Goal: Information Seeking & Learning: Check status

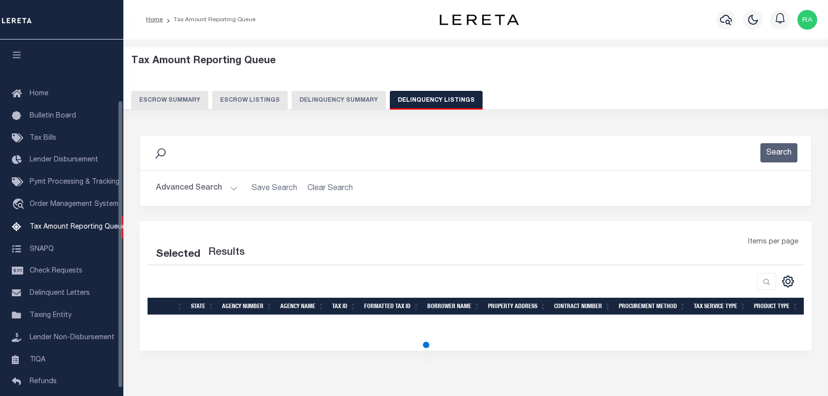
select select "100"
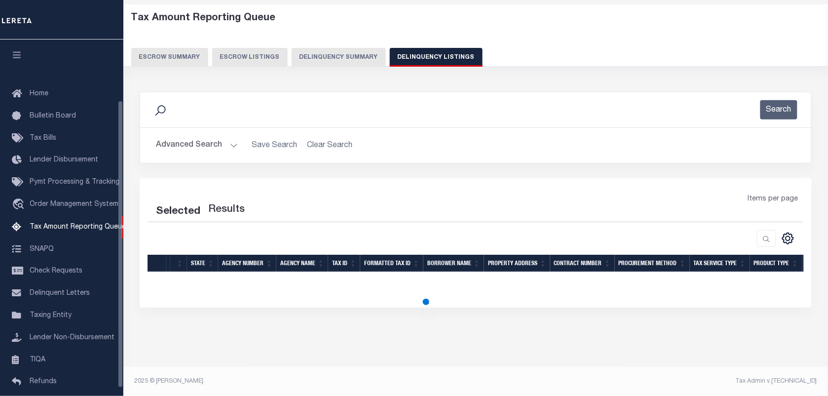
select select "100"
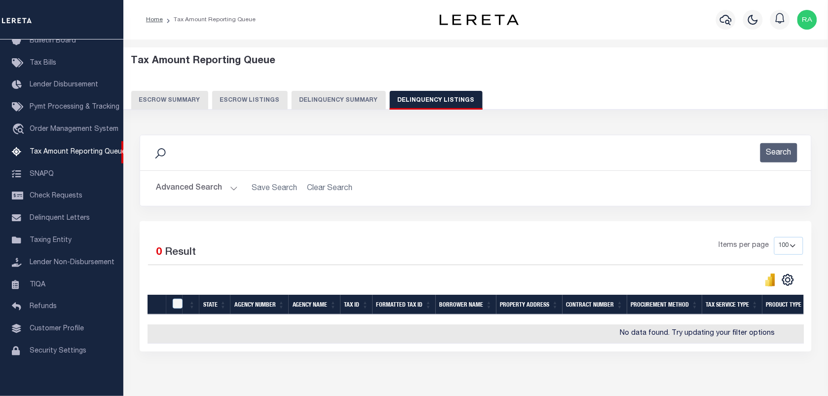
click at [231, 191] on button "Advanced Search" at bounding box center [197, 188] width 82 height 19
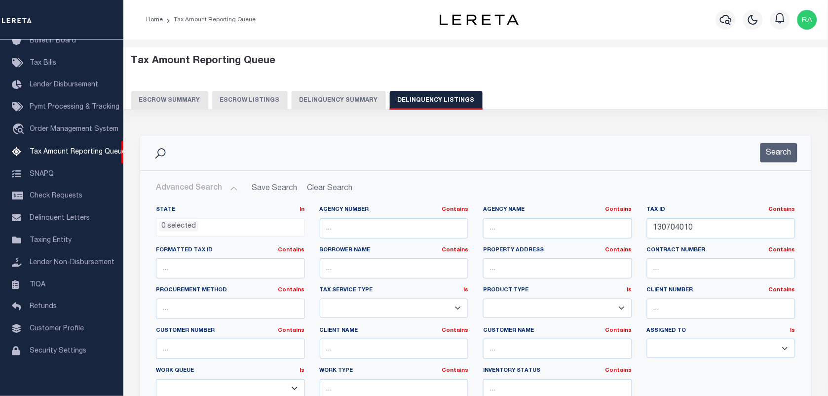
click at [714, 209] on label "Tax ID Contains Contains Is" at bounding box center [721, 210] width 149 height 8
click at [696, 228] on input "130704010" at bounding box center [721, 228] width 149 height 20
paste input "26131032"
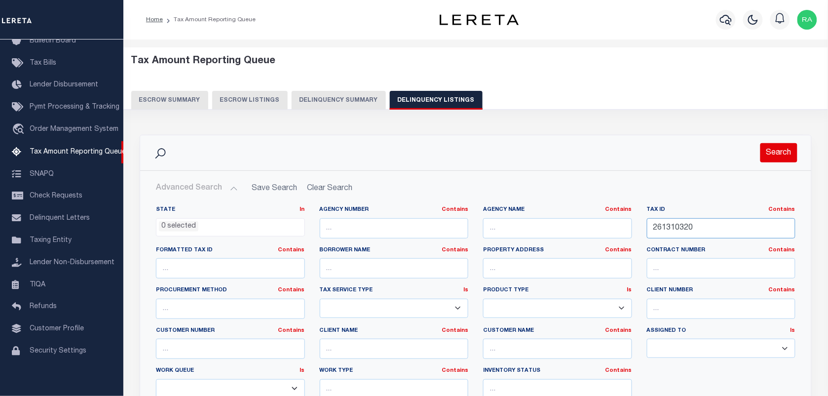
type input "261310320"
click at [778, 151] on button "Search" at bounding box center [778, 152] width 37 height 19
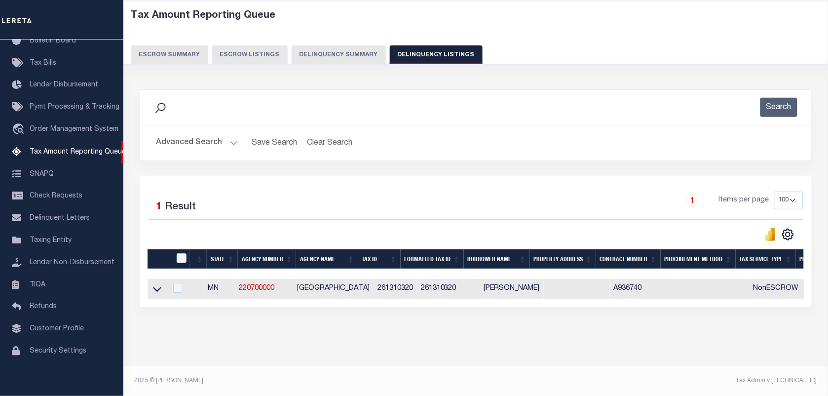
scroll to position [54, 0]
click at [158, 284] on icon at bounding box center [157, 289] width 8 height 10
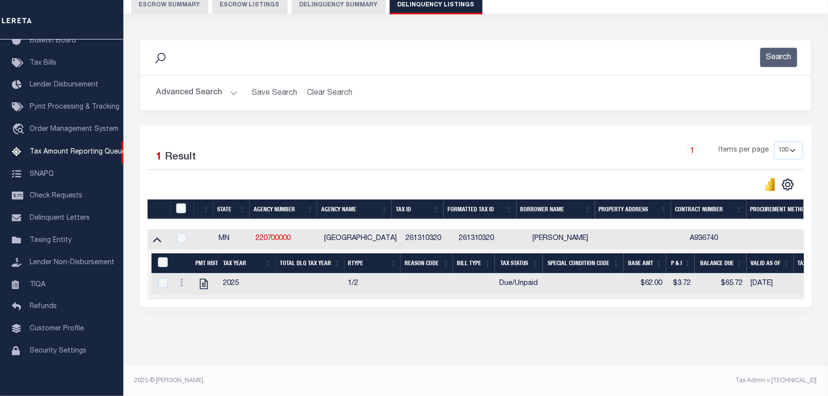
scroll to position [105, 0]
click at [206, 280] on icon "" at bounding box center [203, 283] width 13 height 13
checkbox input "true"
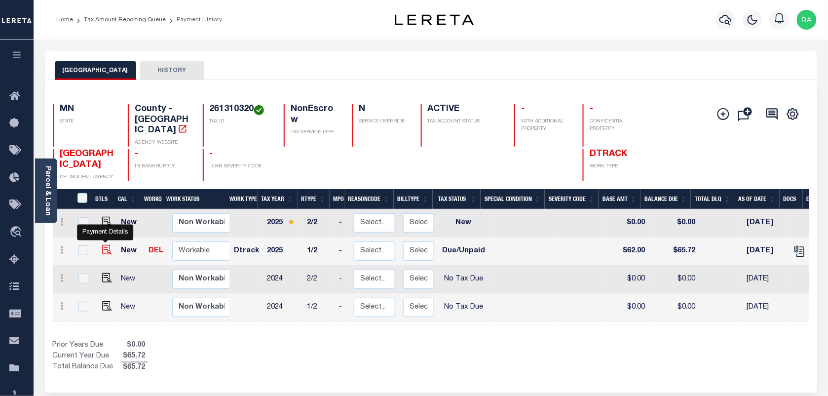
click at [110, 245] on img "" at bounding box center [107, 250] width 10 height 10
checkbox input "true"
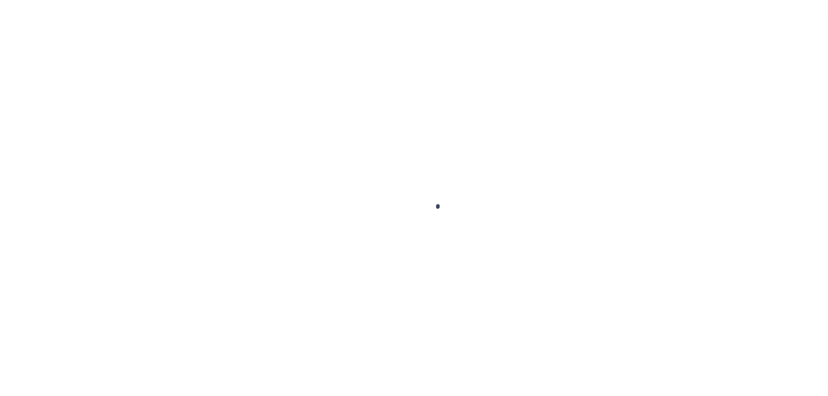
select select "DUE"
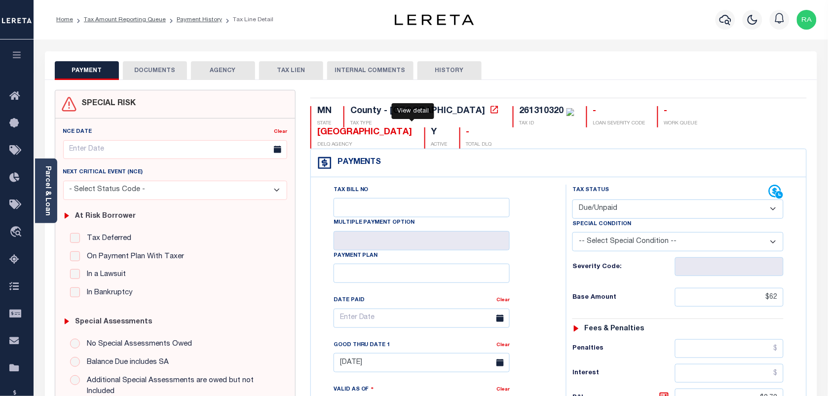
click at [489, 111] on icon at bounding box center [494, 110] width 10 height 10
click at [519, 107] on div "261310320" at bounding box center [541, 111] width 44 height 9
copy div "261310320"
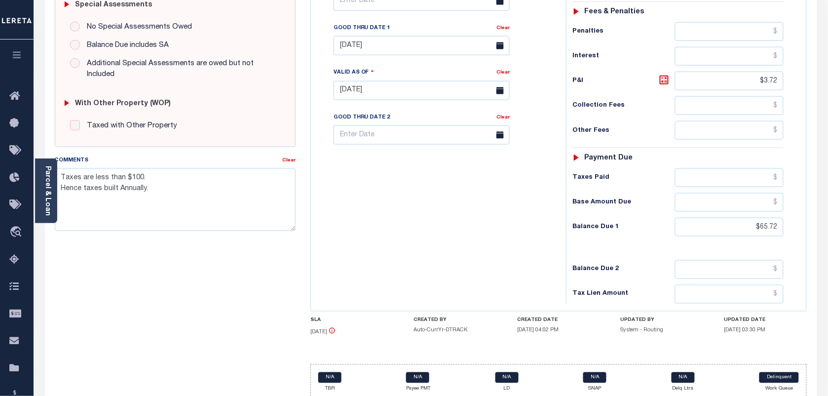
scroll to position [336, 0]
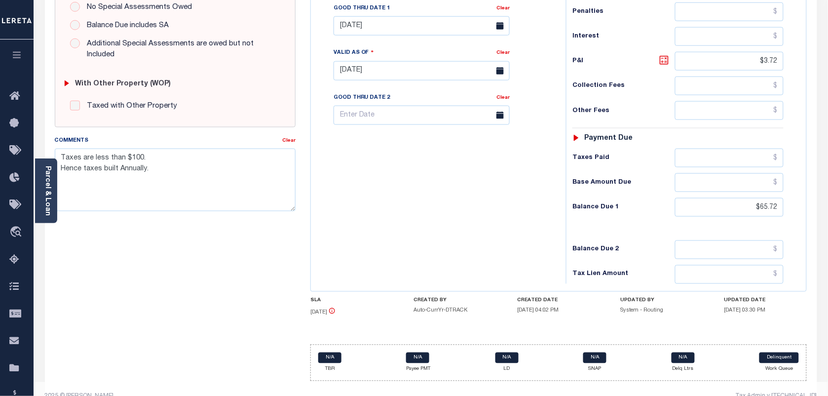
click at [662, 54] on icon at bounding box center [664, 60] width 12 height 12
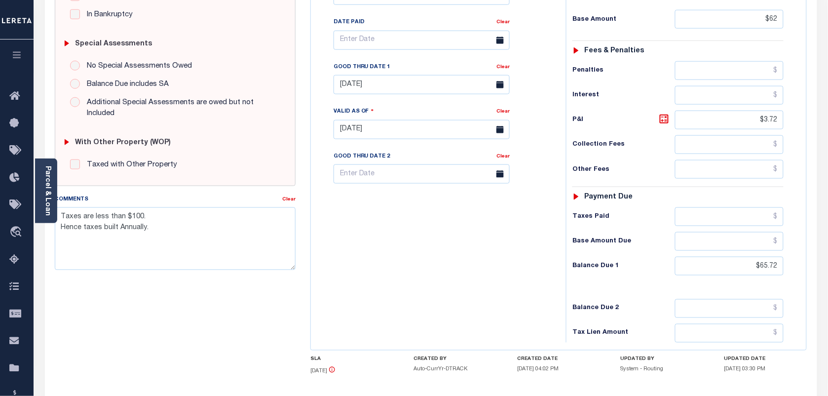
scroll to position [275, 0]
